Goal: Task Accomplishment & Management: Use online tool/utility

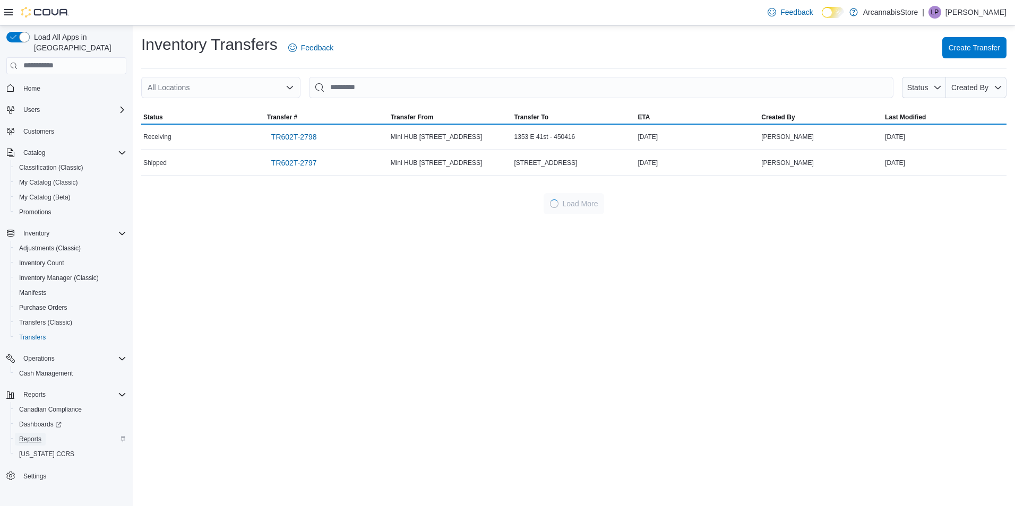
click at [36, 435] on span "Reports" at bounding box center [30, 439] width 22 height 8
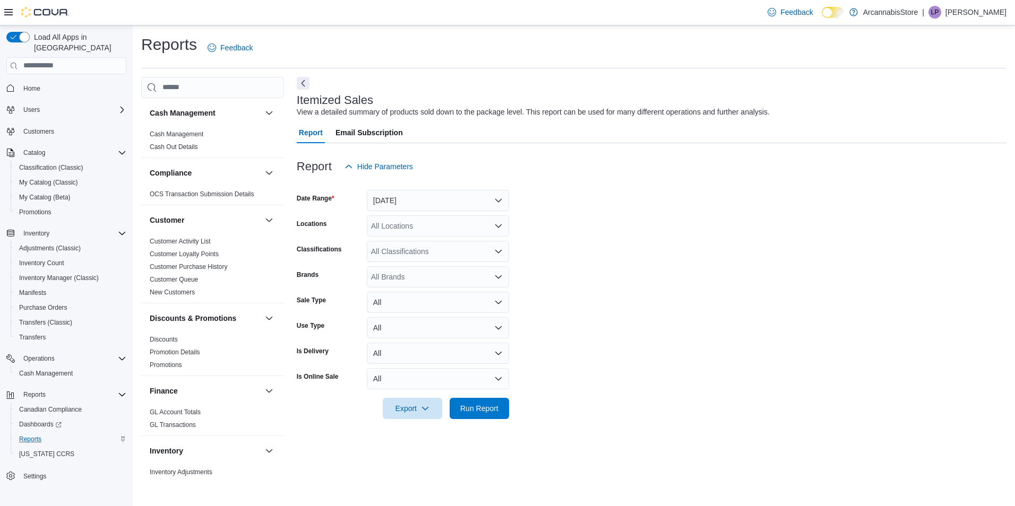
click at [396, 220] on div "All Locations" at bounding box center [438, 225] width 142 height 21
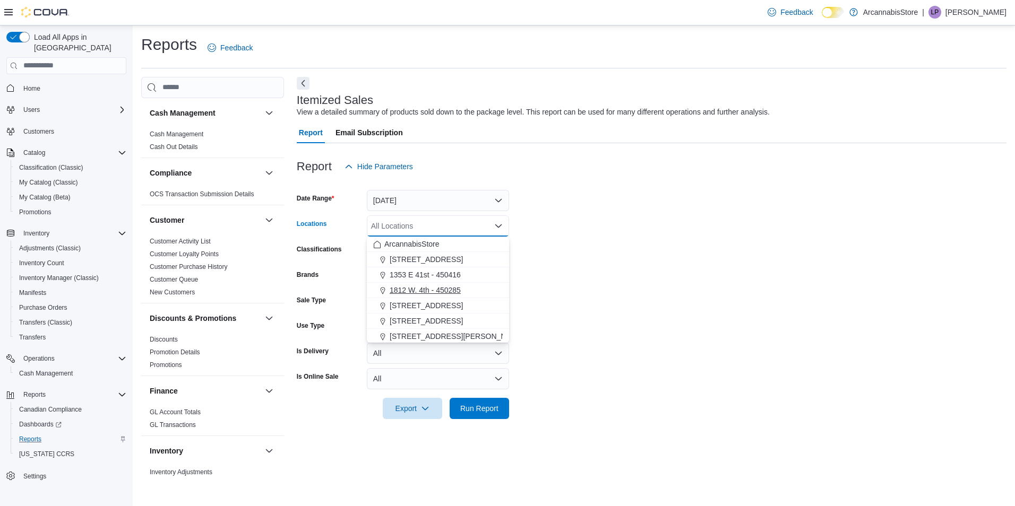
click at [412, 293] on span "1812 W. 4th - 450285" at bounding box center [425, 290] width 71 height 11
click at [420, 172] on div "Report Hide Parameters" at bounding box center [652, 166] width 710 height 21
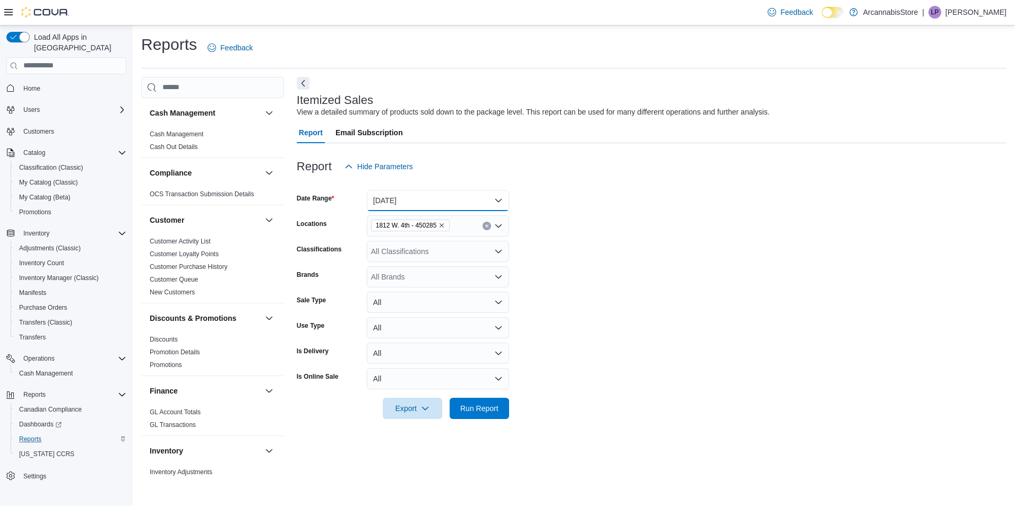
click at [427, 192] on button "Yesterday" at bounding box center [438, 200] width 142 height 21
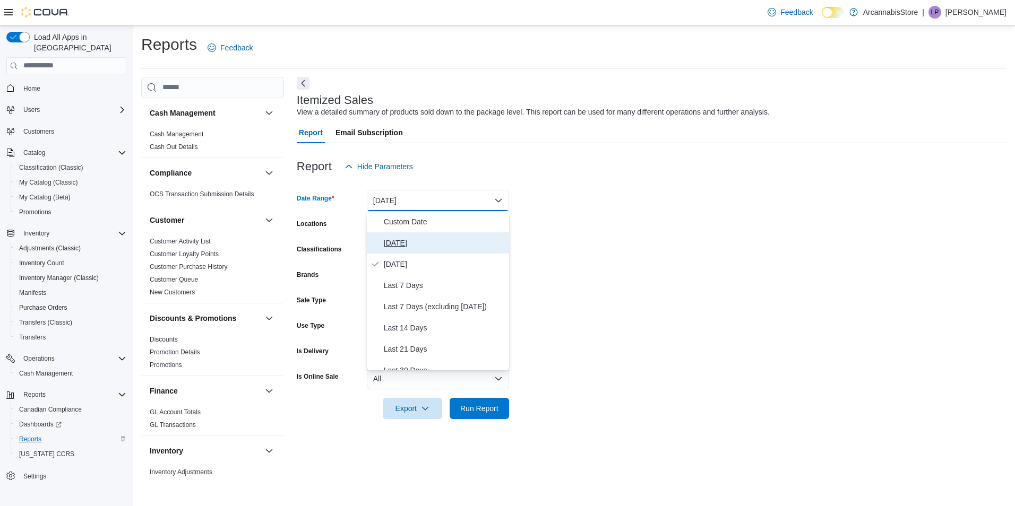
click at [409, 250] on button "Today" at bounding box center [438, 242] width 142 height 21
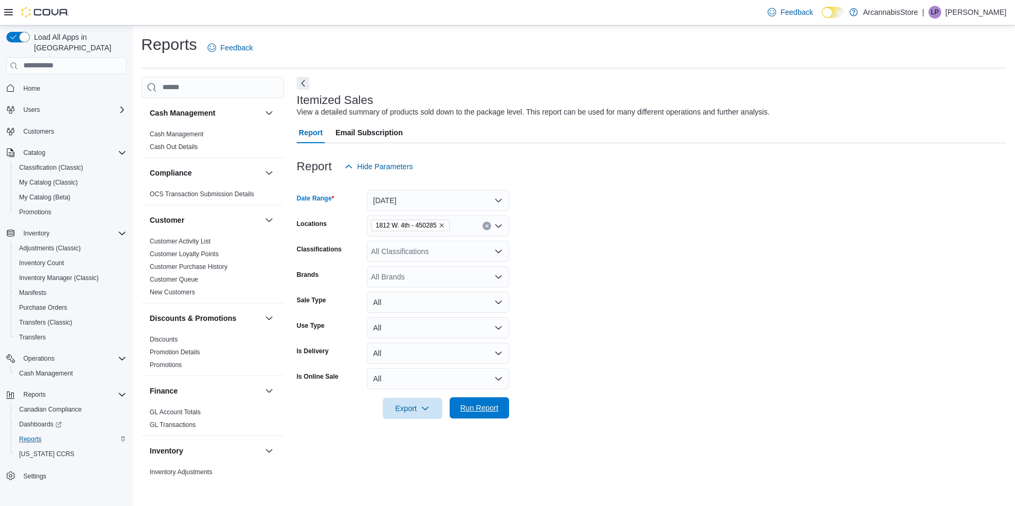
click at [494, 410] on span "Run Report" at bounding box center [479, 408] width 38 height 11
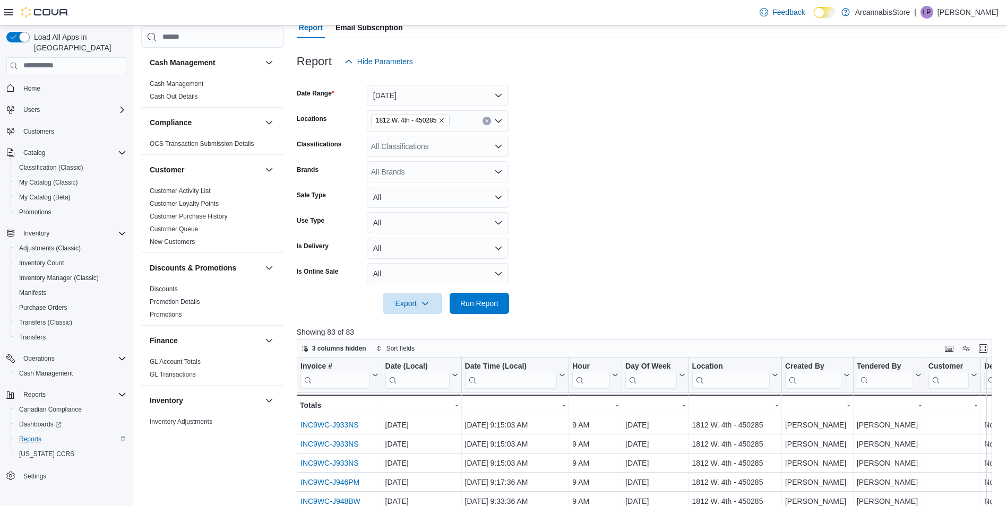
scroll to position [106, 0]
click at [330, 383] on input "search" at bounding box center [335, 378] width 70 height 17
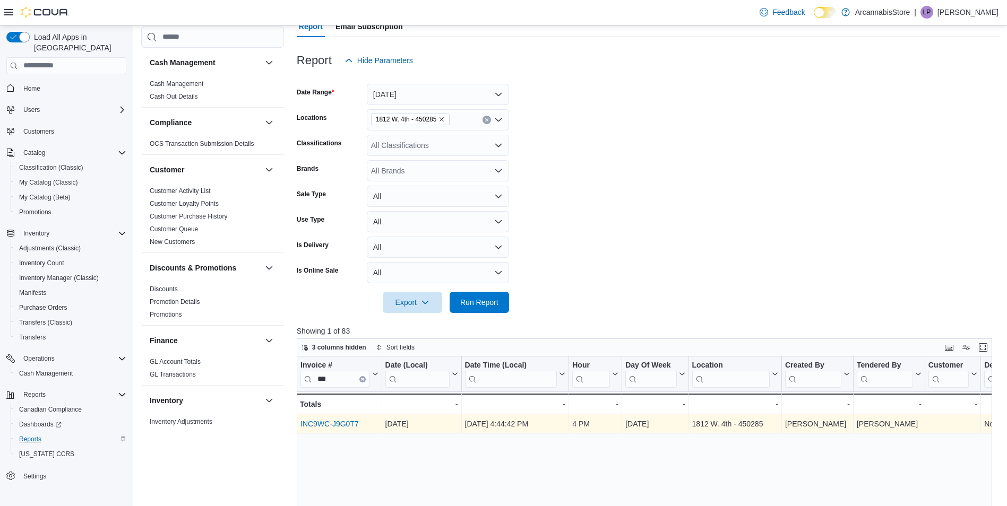
click at [353, 421] on link "INC9WC-J9G0T7" at bounding box center [329, 424] width 58 height 8
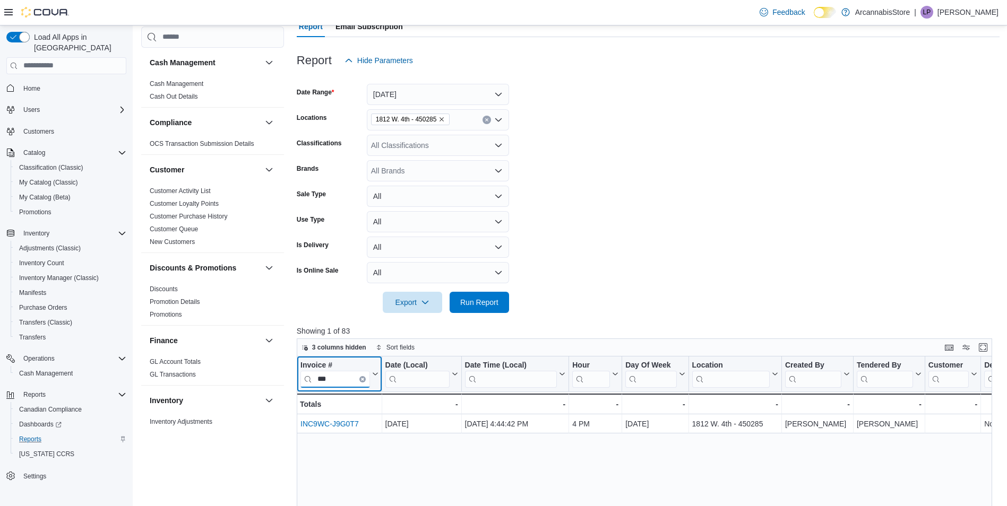
drag, startPoint x: 342, startPoint y: 378, endPoint x: 306, endPoint y: 378, distance: 36.6
click at [308, 378] on input "***" at bounding box center [335, 378] width 70 height 17
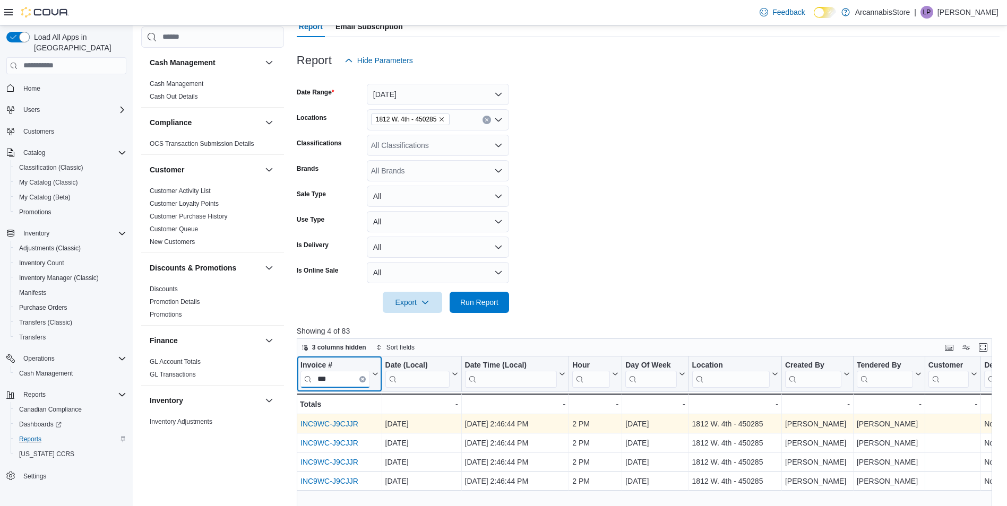
type input "***"
click at [349, 427] on link "INC9WC-J9CJJR" at bounding box center [329, 424] width 58 height 8
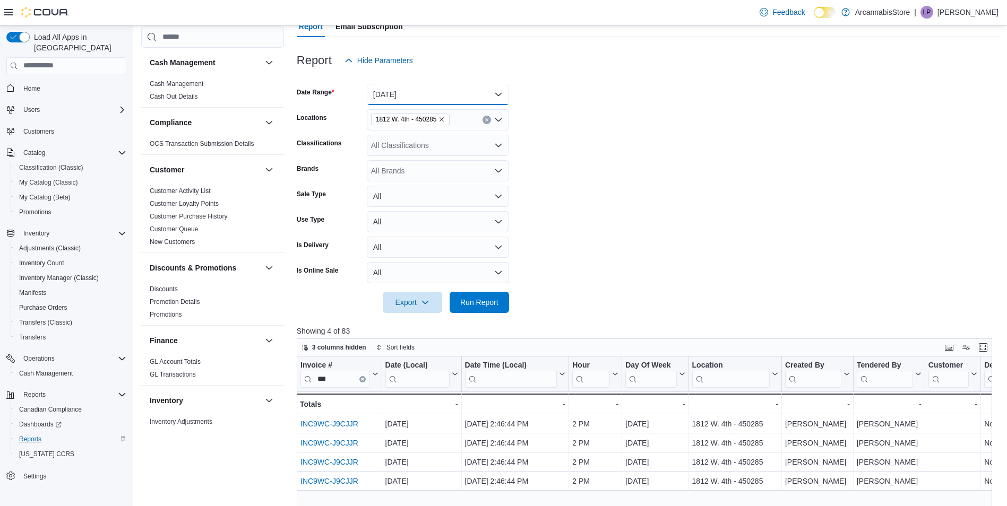
click at [498, 96] on button "Today" at bounding box center [438, 94] width 142 height 21
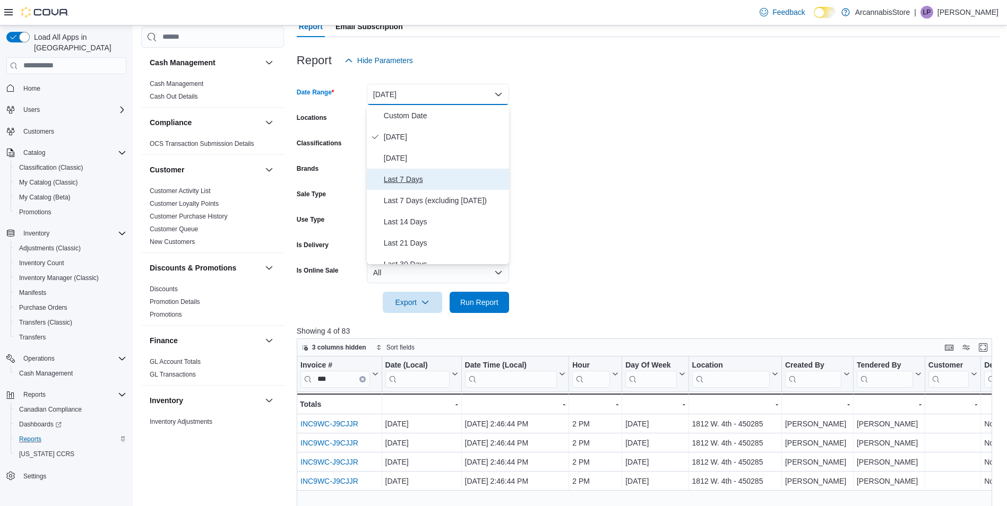
click at [414, 174] on span "Last 7 Days" at bounding box center [444, 179] width 121 height 13
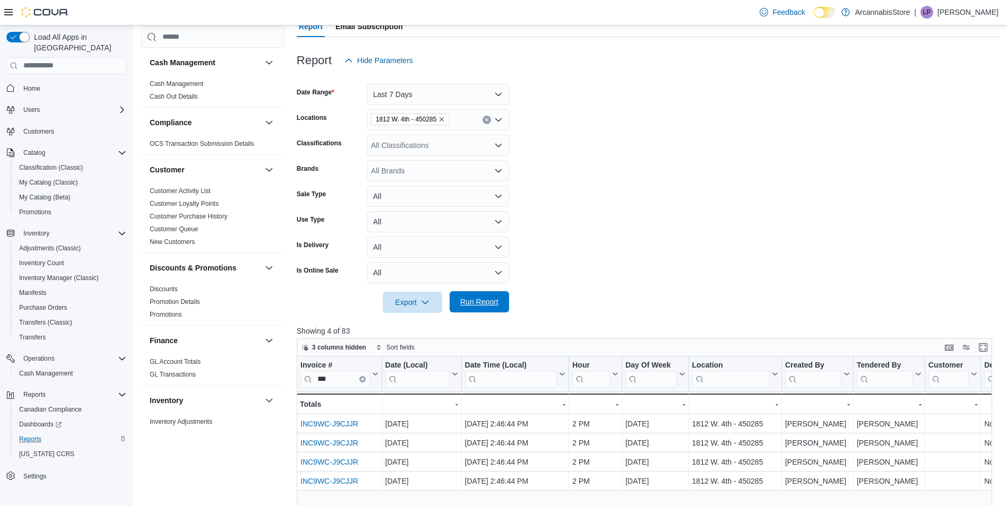
click at [494, 304] on span "Run Report" at bounding box center [479, 302] width 38 height 11
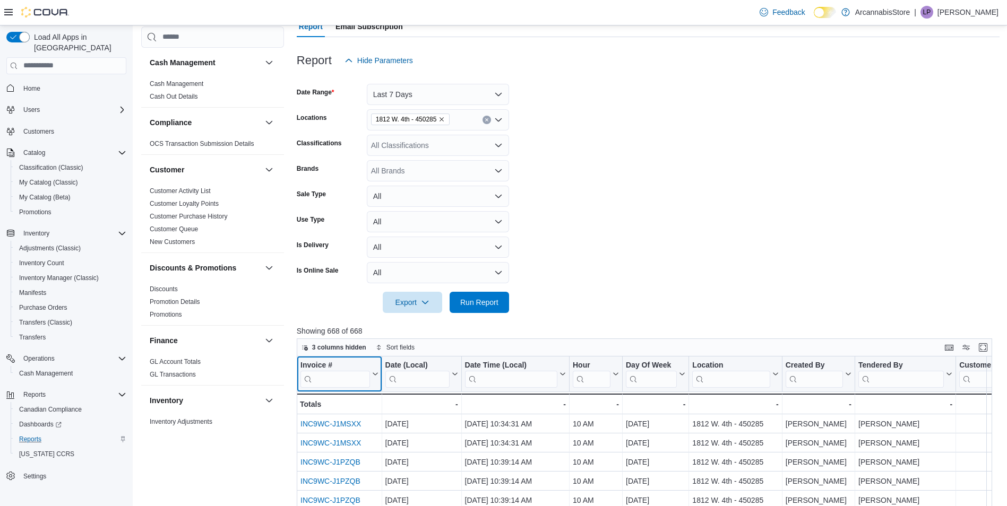
click at [355, 385] on input "search" at bounding box center [335, 378] width 70 height 17
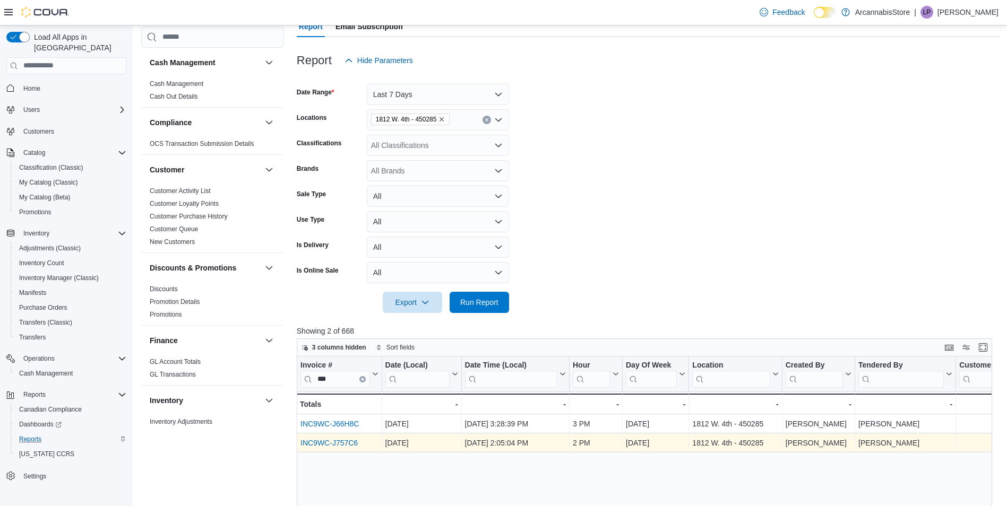
click at [343, 445] on link "INC9WC-J757C6" at bounding box center [328, 443] width 57 height 8
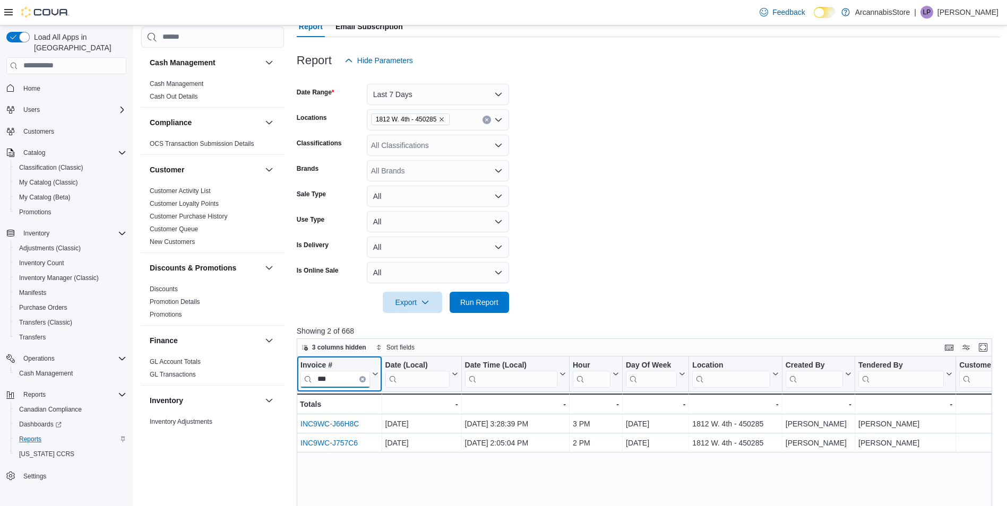
drag, startPoint x: 336, startPoint y: 378, endPoint x: 296, endPoint y: 378, distance: 39.8
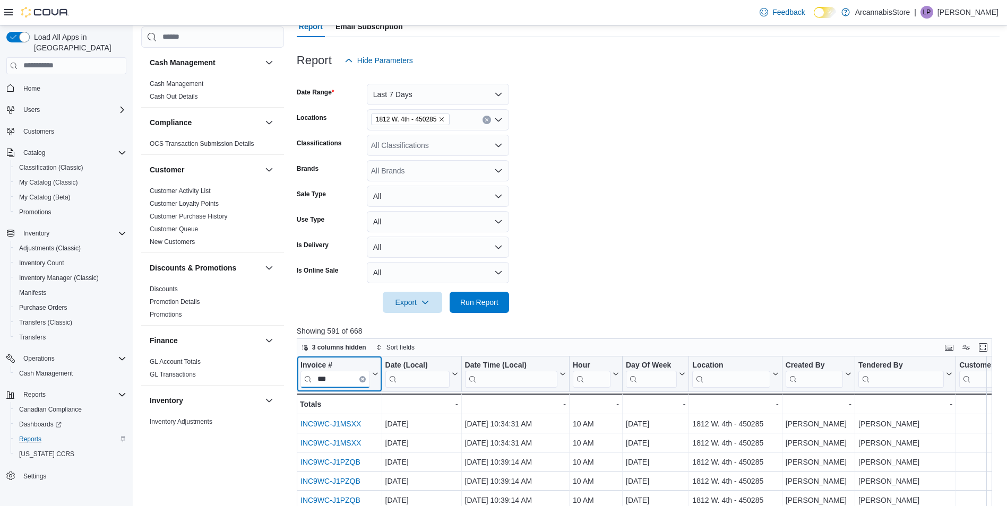
type input "***"
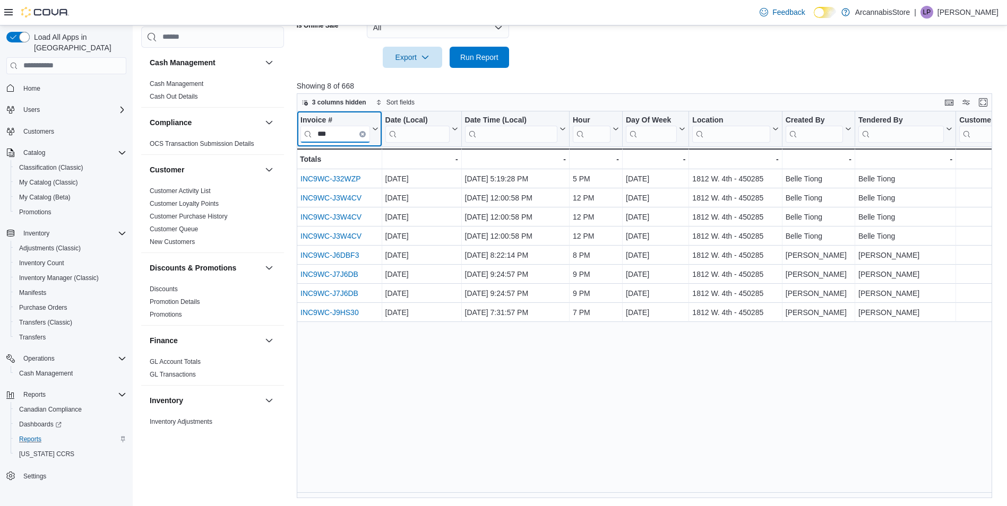
scroll to position [352, 0]
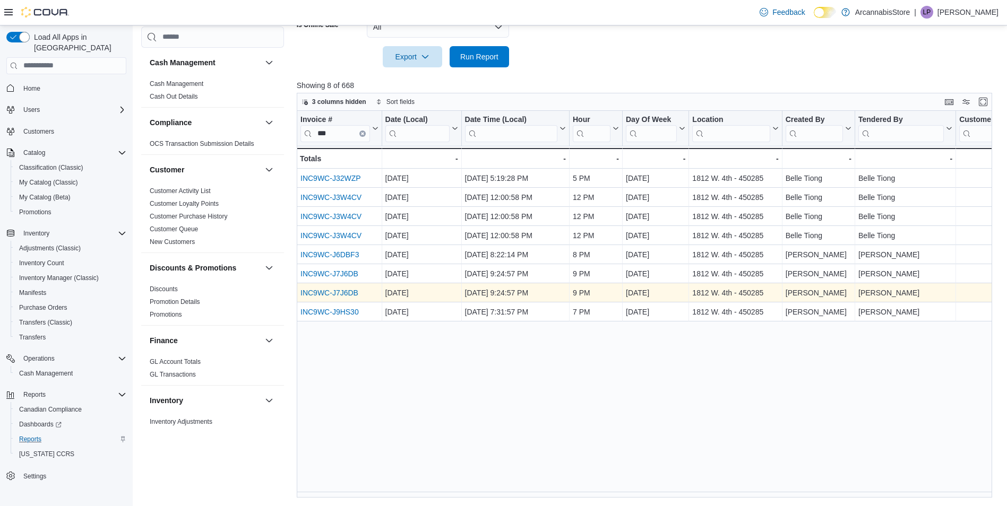
click at [351, 292] on link "INC9WC-J7J6DB" at bounding box center [329, 293] width 58 height 8
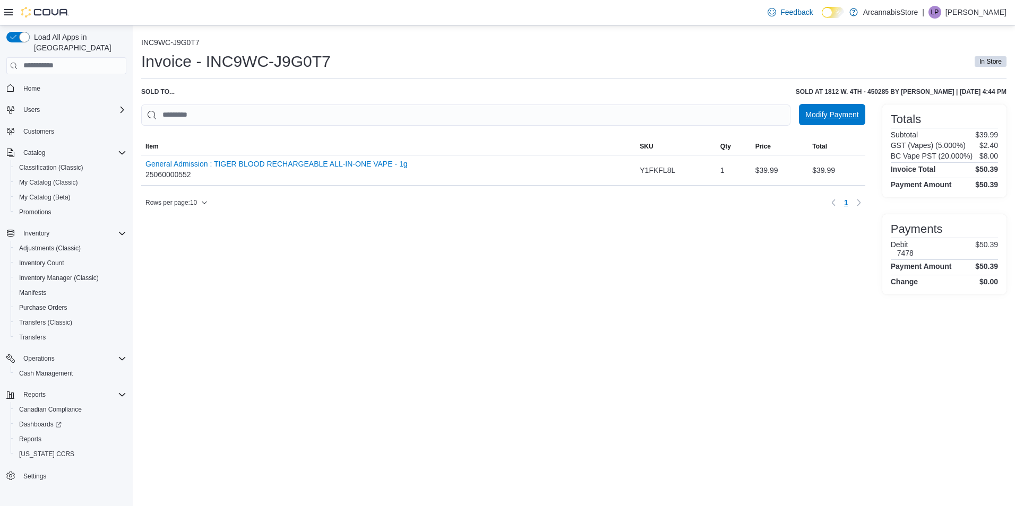
click at [833, 120] on span "Modify Payment" at bounding box center [831, 114] width 53 height 21
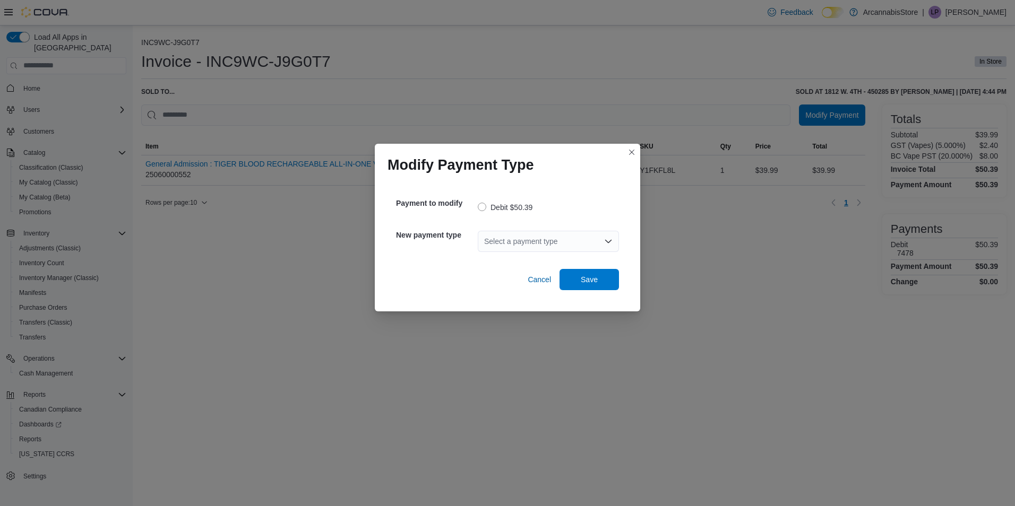
click at [589, 230] on div "Select a payment type" at bounding box center [548, 241] width 141 height 34
click at [587, 238] on div "Select a payment type" at bounding box center [548, 241] width 141 height 21
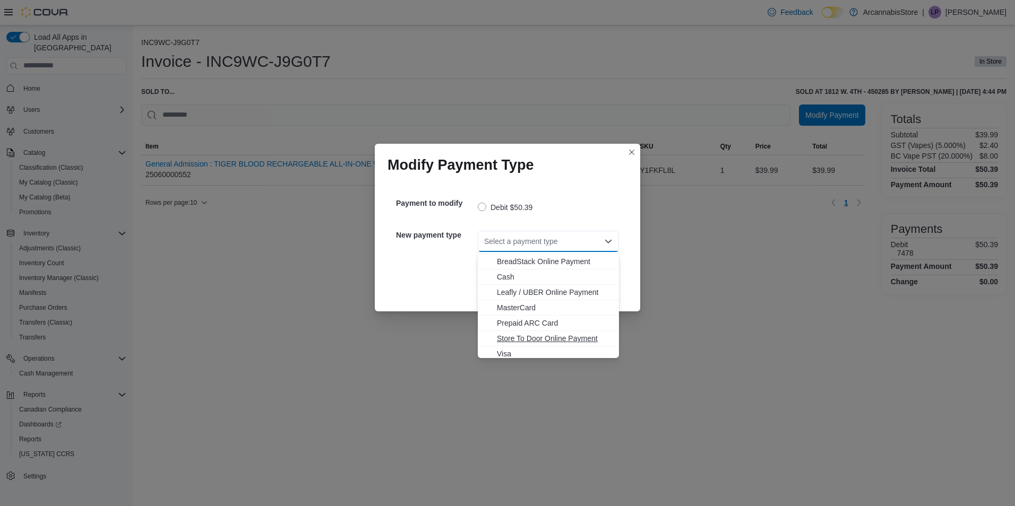
scroll to position [17, 0]
click at [494, 347] on span "Visa" at bounding box center [548, 350] width 128 height 11
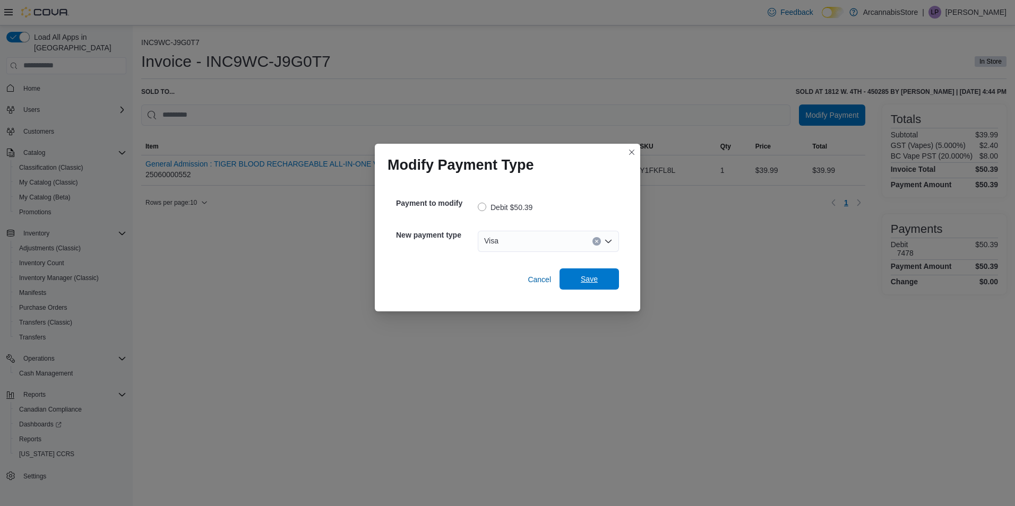
click at [571, 290] on span "Save" at bounding box center [589, 279] width 47 height 21
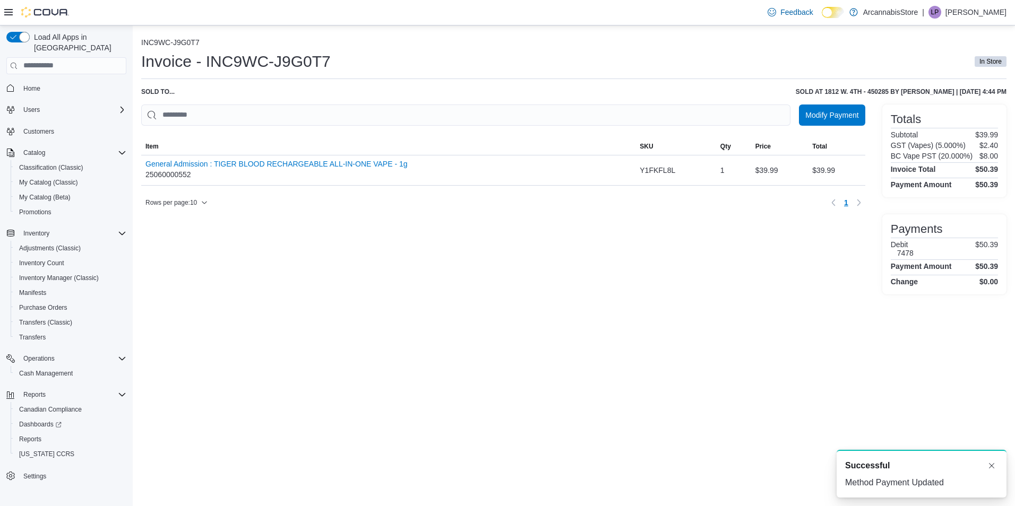
scroll to position [0, 0]
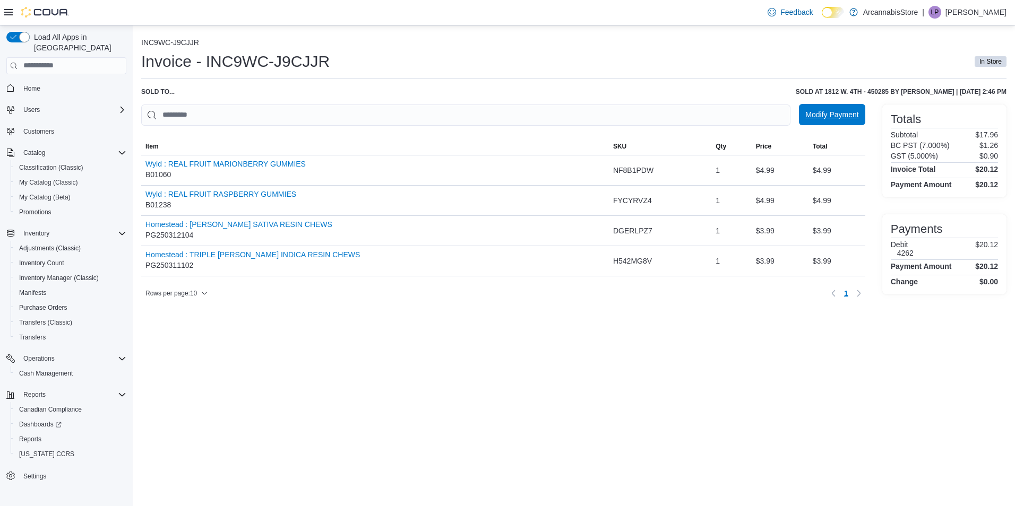
click at [845, 114] on span "Modify Payment" at bounding box center [831, 114] width 53 height 11
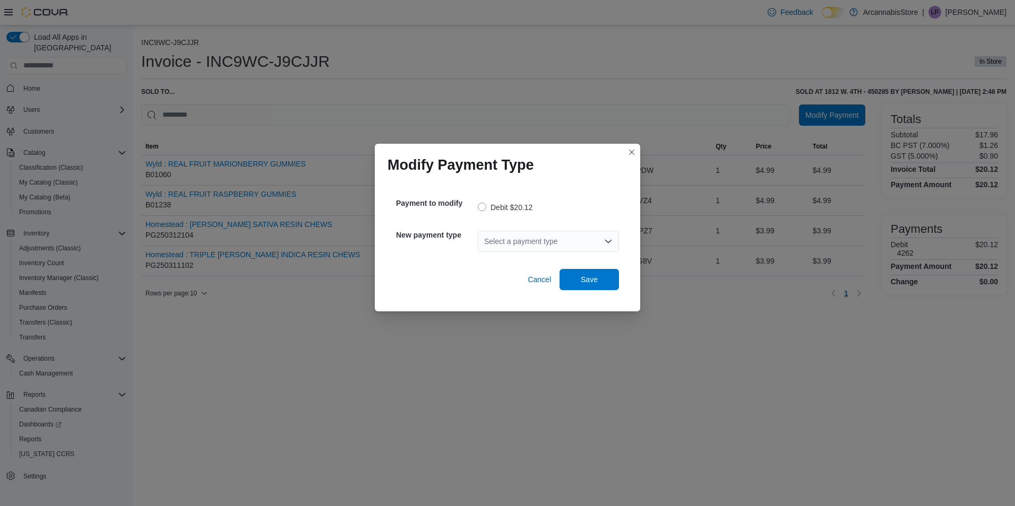
click at [565, 240] on div "Select a payment type" at bounding box center [548, 241] width 141 height 21
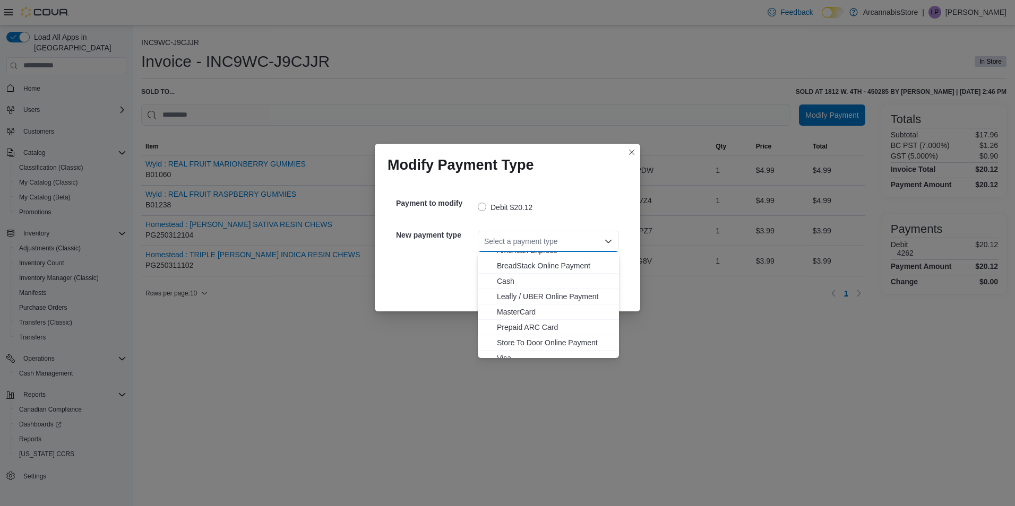
scroll to position [17, 0]
click at [534, 302] on span "MasterCard" at bounding box center [555, 304] width 116 height 11
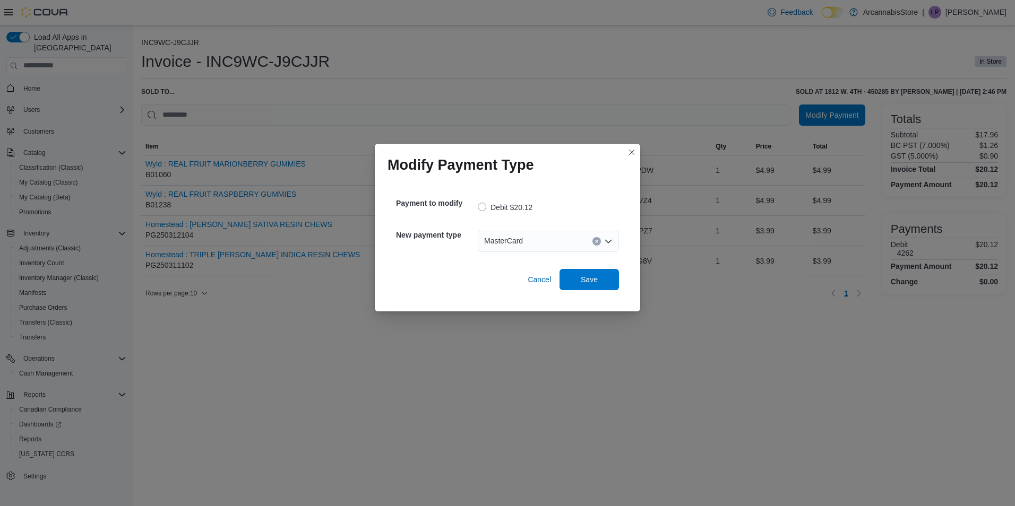
click at [583, 264] on div "Cancel Save" at bounding box center [507, 276] width 223 height 30
click at [586, 276] on span "Save" at bounding box center [589, 279] width 17 height 11
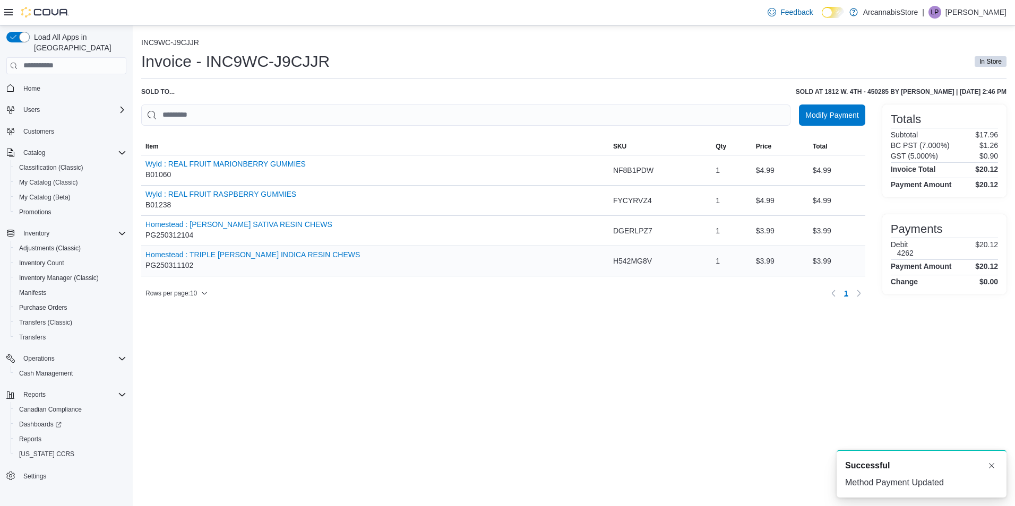
scroll to position [0, 0]
drag, startPoint x: 591, startPoint y: 297, endPoint x: 599, endPoint y: 328, distance: 33.0
click at [594, 302] on div "Rows per page : 10 Page 1 of 1 1" at bounding box center [503, 293] width 724 height 17
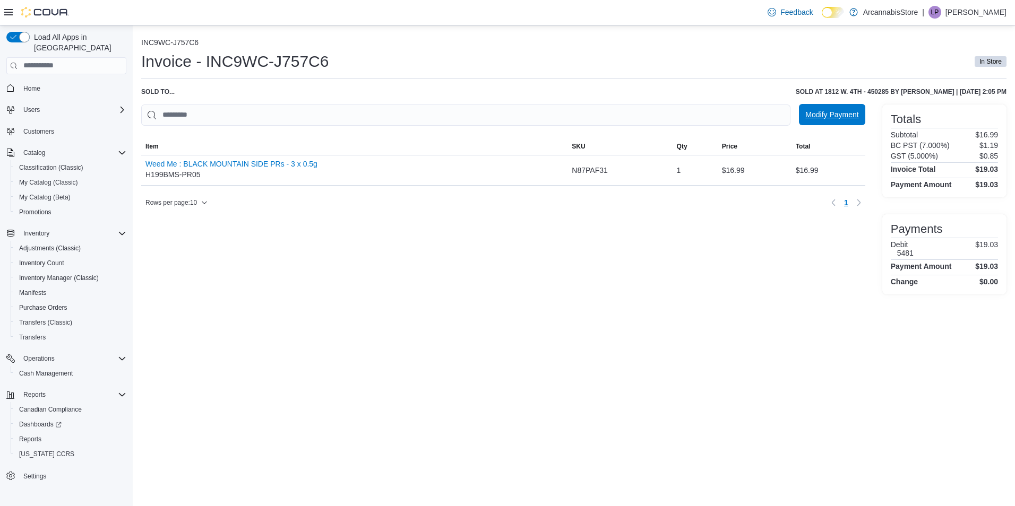
click at [837, 114] on span "Modify Payment" at bounding box center [831, 114] width 53 height 11
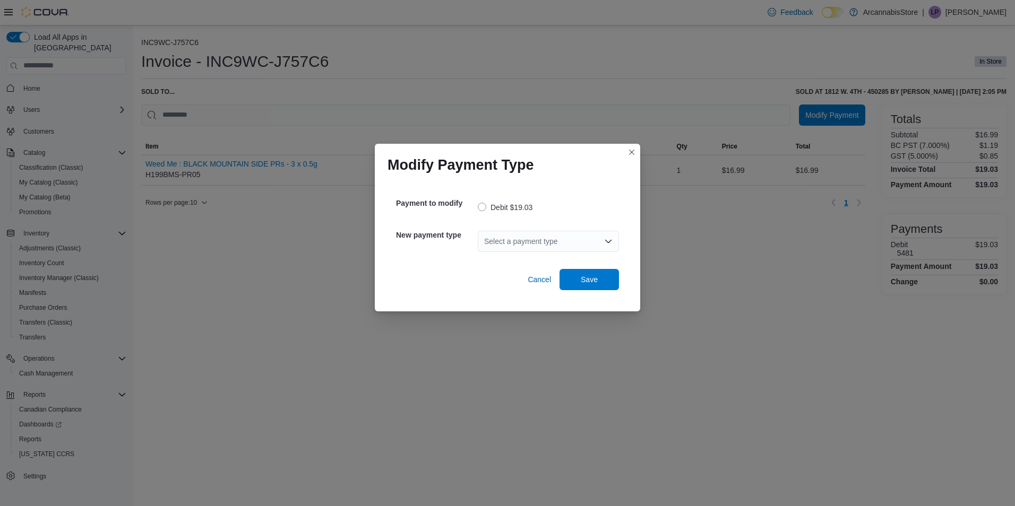
click at [547, 248] on div "Select a payment type" at bounding box center [548, 241] width 141 height 21
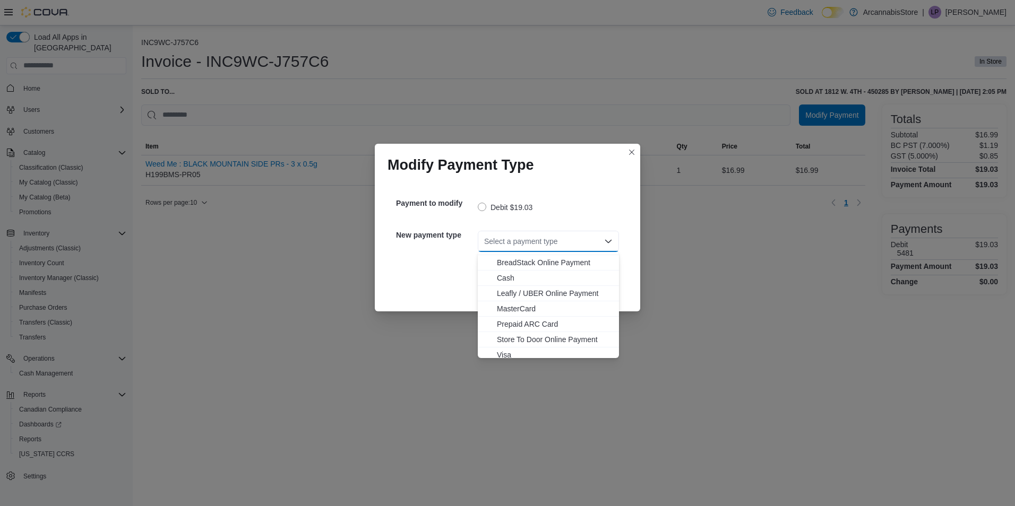
scroll to position [17, 0]
click at [503, 353] on span "Visa" at bounding box center [555, 350] width 116 height 11
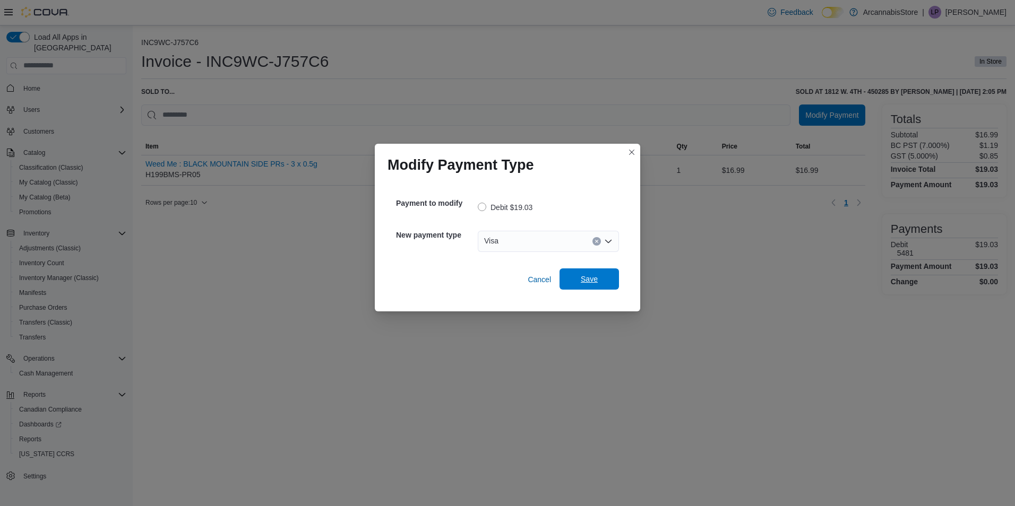
click at [585, 280] on span "Save" at bounding box center [589, 279] width 17 height 11
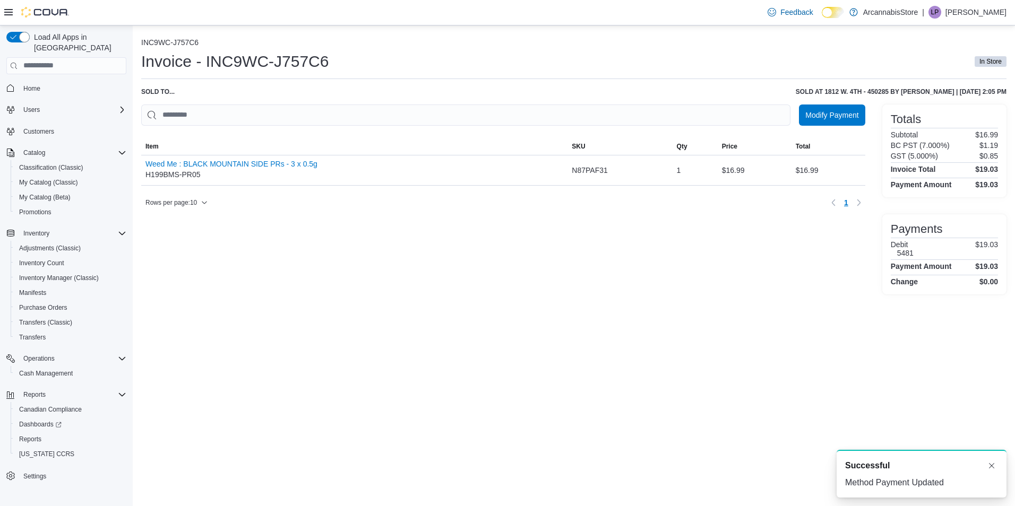
scroll to position [0, 0]
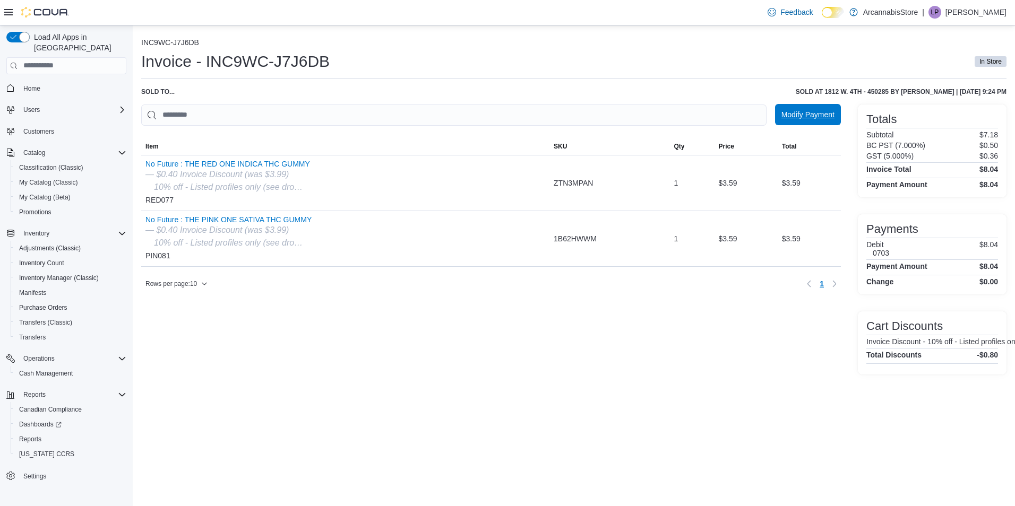
click at [809, 118] on span "Modify Payment" at bounding box center [807, 114] width 53 height 11
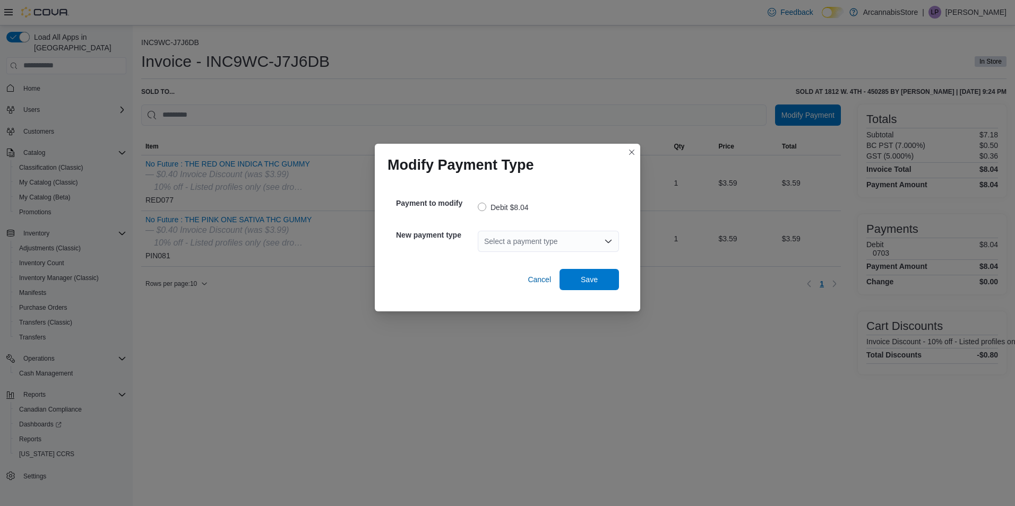
click at [548, 240] on div "Select a payment type" at bounding box center [548, 241] width 141 height 21
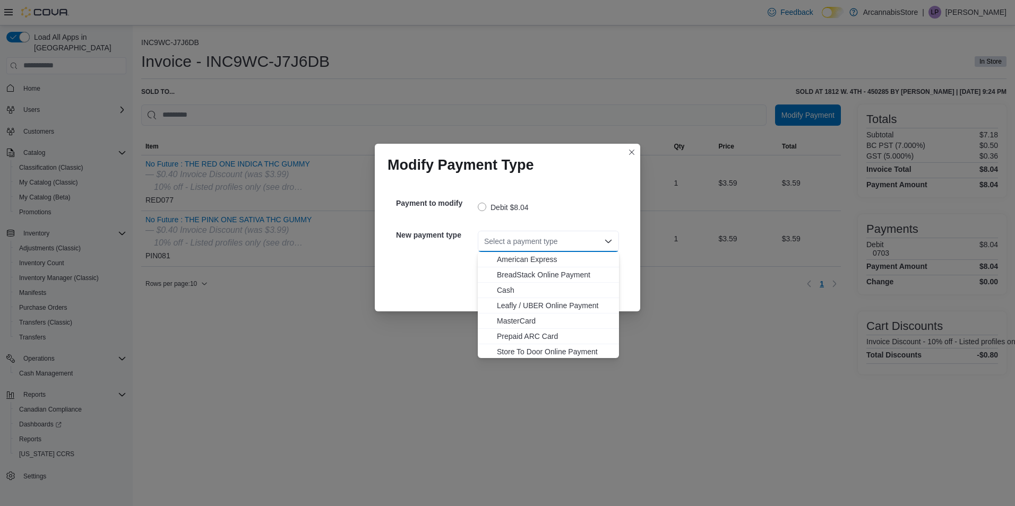
scroll to position [13, 0]
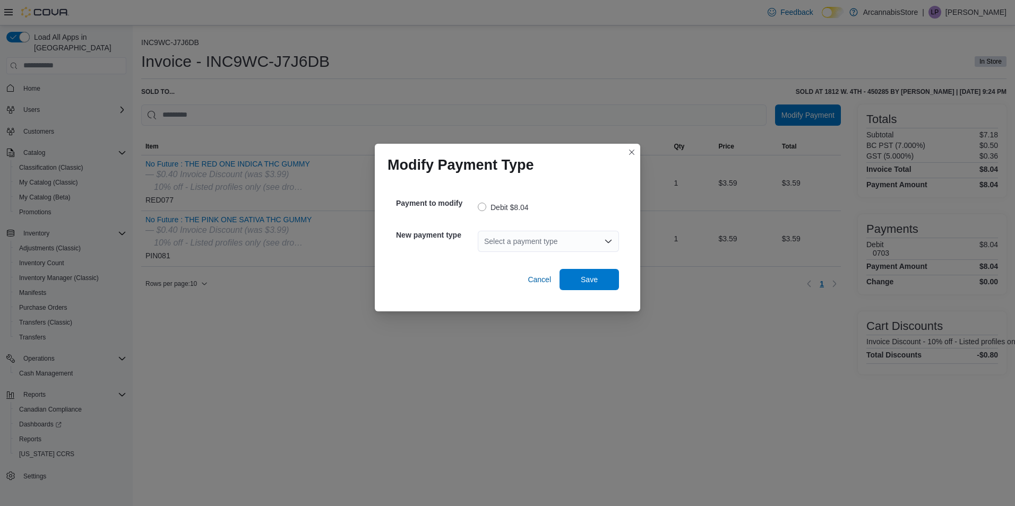
click at [560, 229] on div "Select a payment type" at bounding box center [548, 241] width 141 height 34
click at [557, 241] on div "Select a payment type" at bounding box center [548, 241] width 141 height 21
click at [571, 223] on div "New payment type Select a payment type" at bounding box center [507, 241] width 223 height 38
click at [655, 261] on div "Modify Payment Type Payment to modify Debit $8.04 New payment type Select a pay…" at bounding box center [507, 253] width 1015 height 506
click at [591, 235] on div "Select a payment type" at bounding box center [548, 241] width 141 height 21
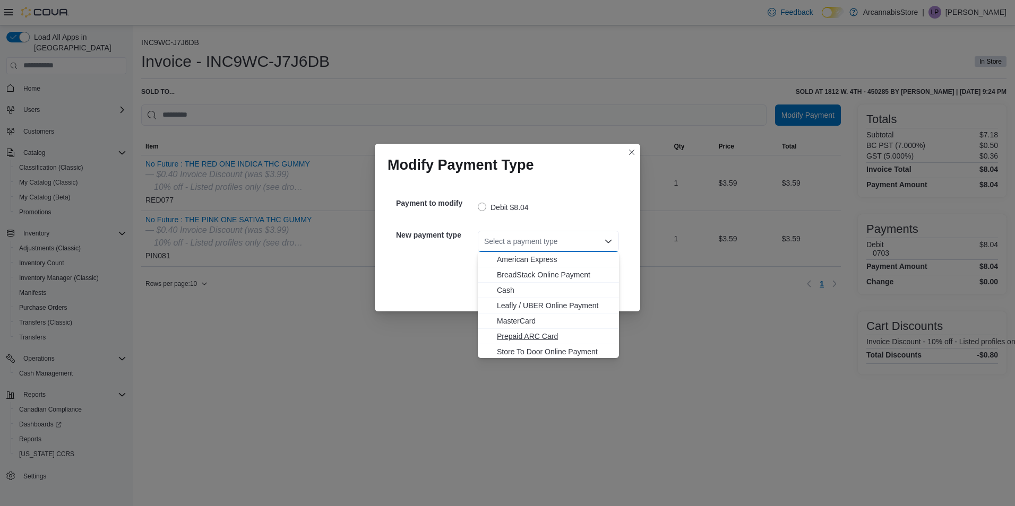
scroll to position [17, 0]
click at [509, 350] on span "Visa" at bounding box center [555, 350] width 116 height 11
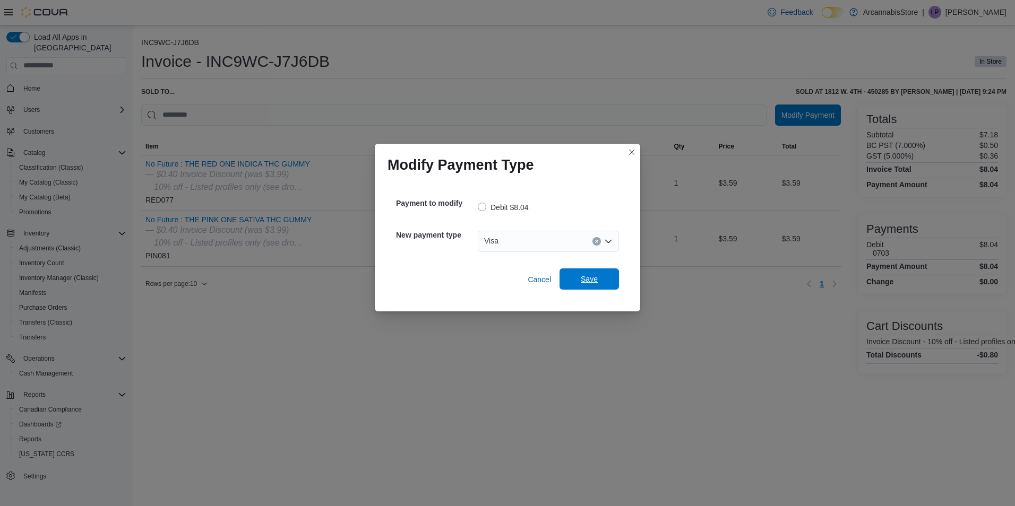
click at [587, 276] on span "Save" at bounding box center [589, 279] width 17 height 11
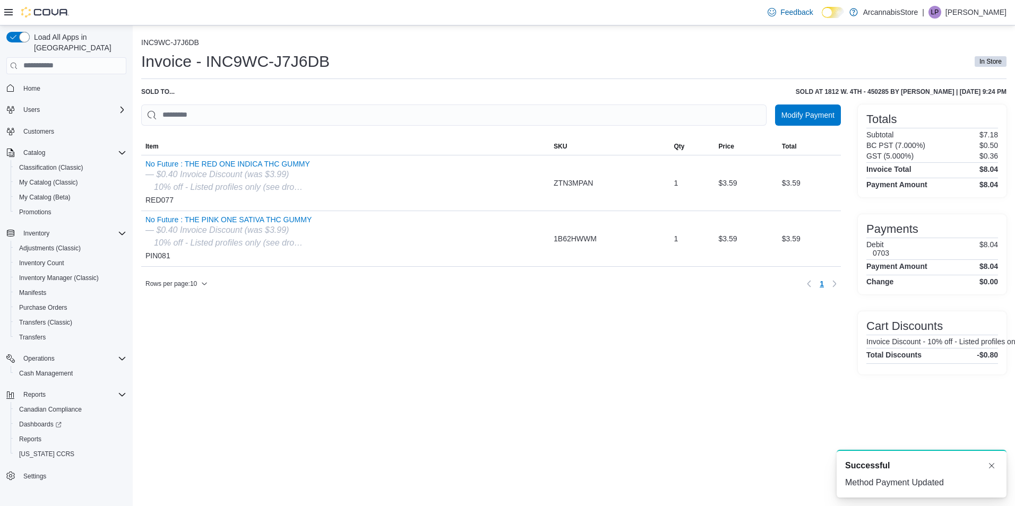
scroll to position [0, 0]
click at [237, 331] on div "Modify Payment Sorting MemoryTable from EuiInMemoryTable; Page 1 of 1. Item SKU…" at bounding box center [490, 240] width 699 height 270
click at [427, 412] on div "INC9WC-J7J6DB Invoice - INC9WC-J7J6DB In Store Sold to ... Sold at 1812 W. 4th …" at bounding box center [574, 265] width 882 height 481
